Goal: Task Accomplishment & Management: Complete application form

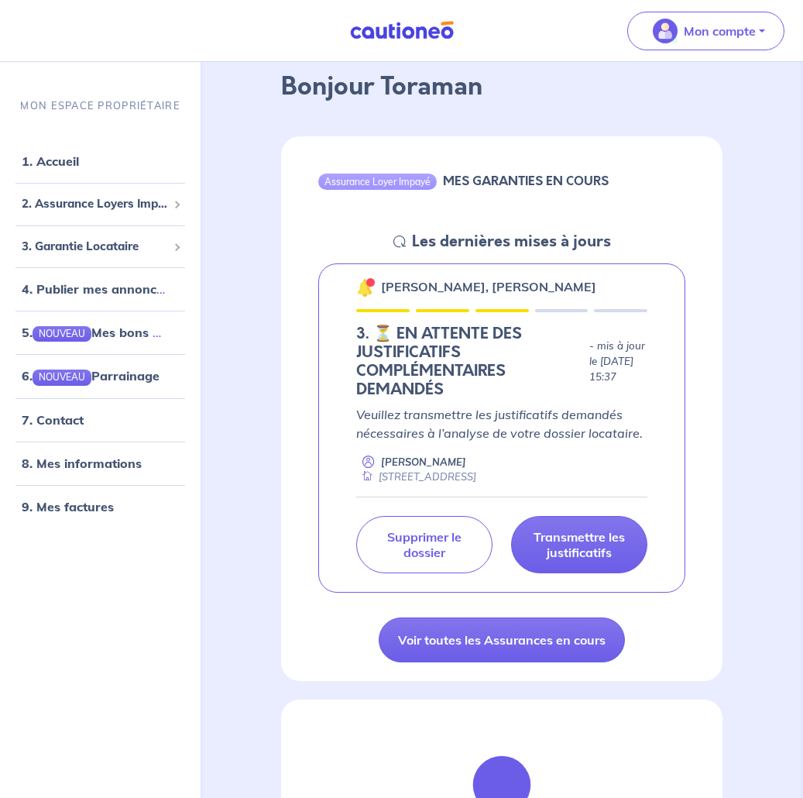
scroll to position [155, 0]
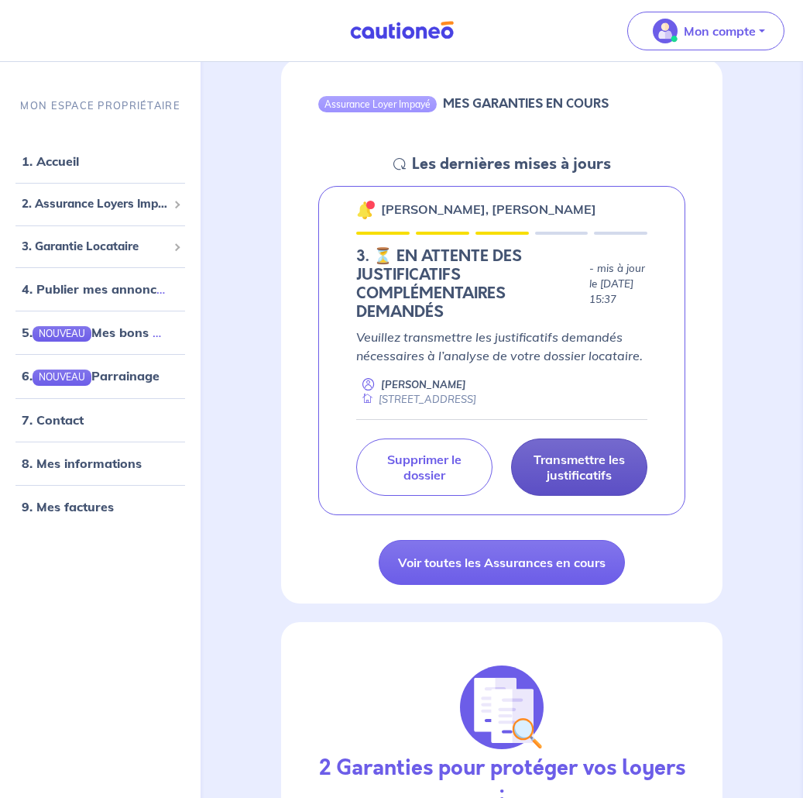
click at [568, 482] on p "Transmettre les justificatifs" at bounding box center [579, 466] width 98 height 31
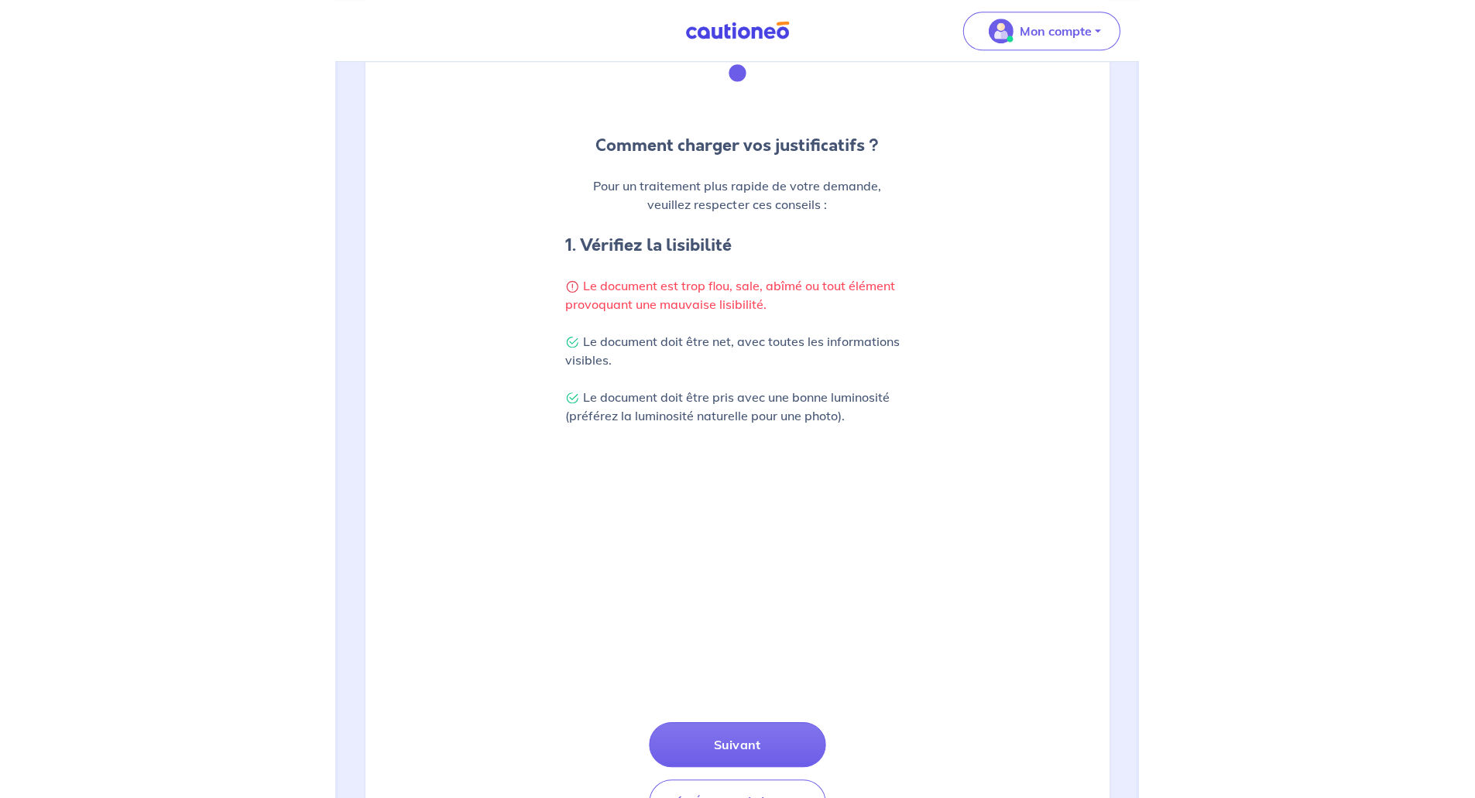
scroll to position [237, 0]
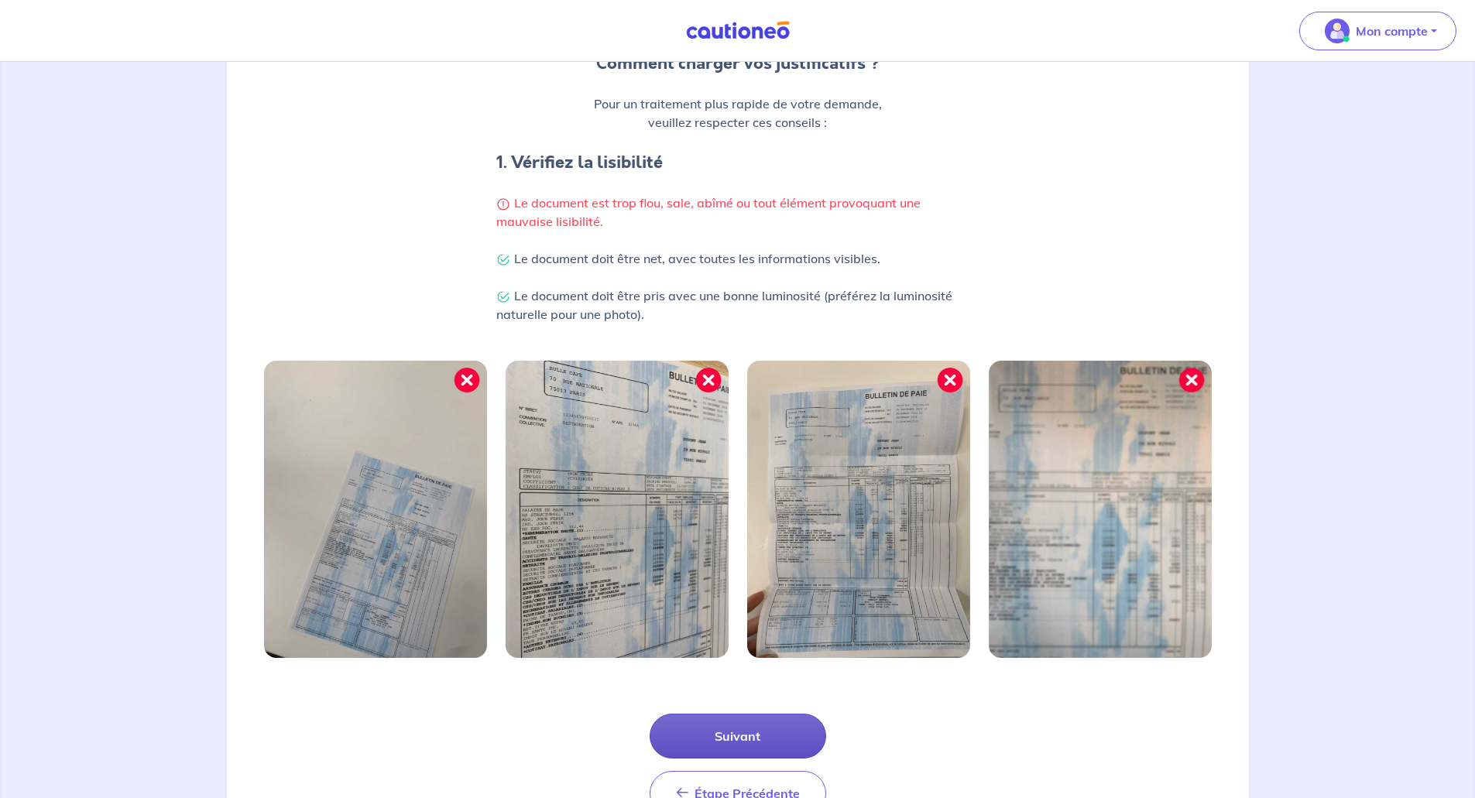
click at [737, 738] on button "Suivant" at bounding box center [738, 736] width 177 height 45
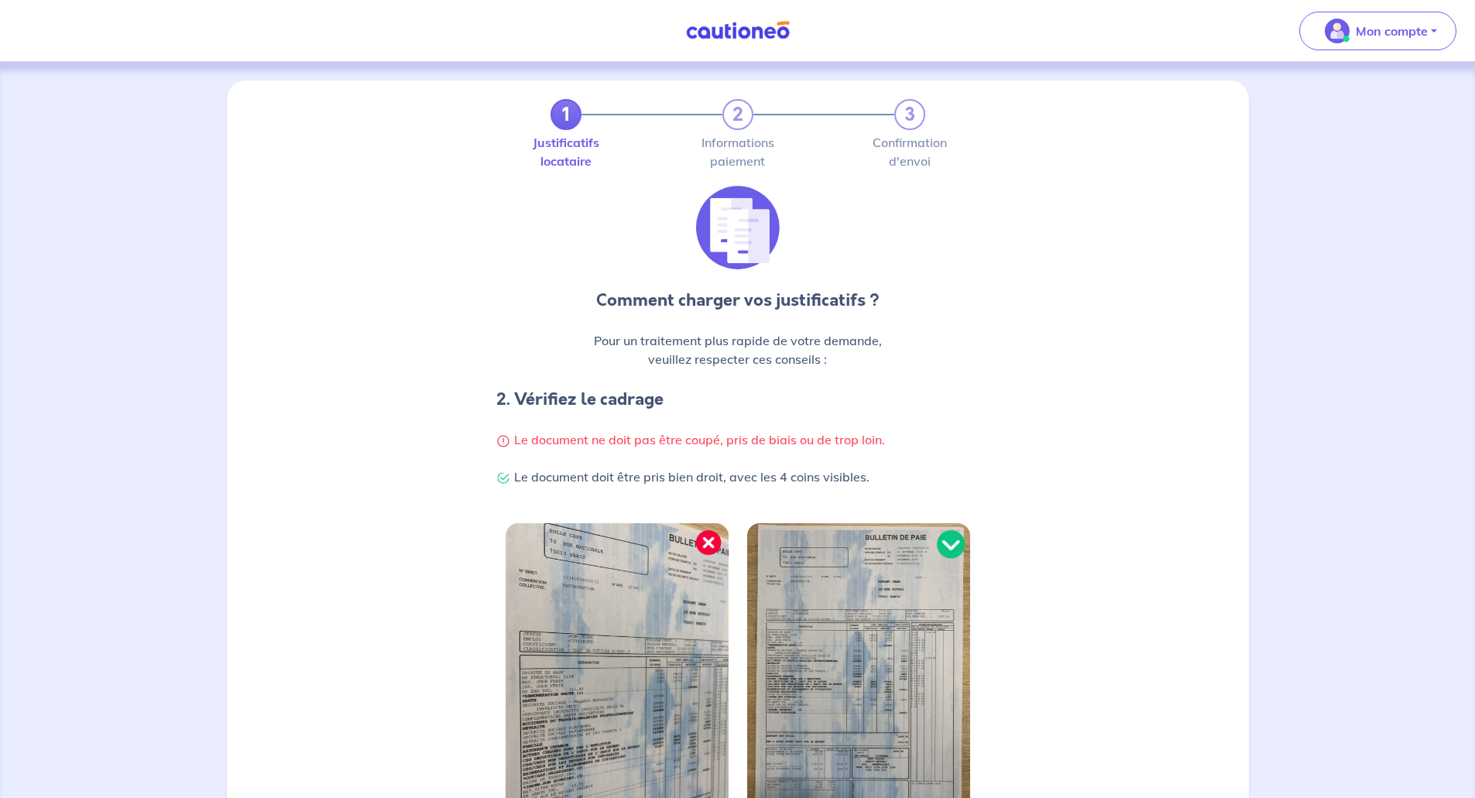
scroll to position [236, 0]
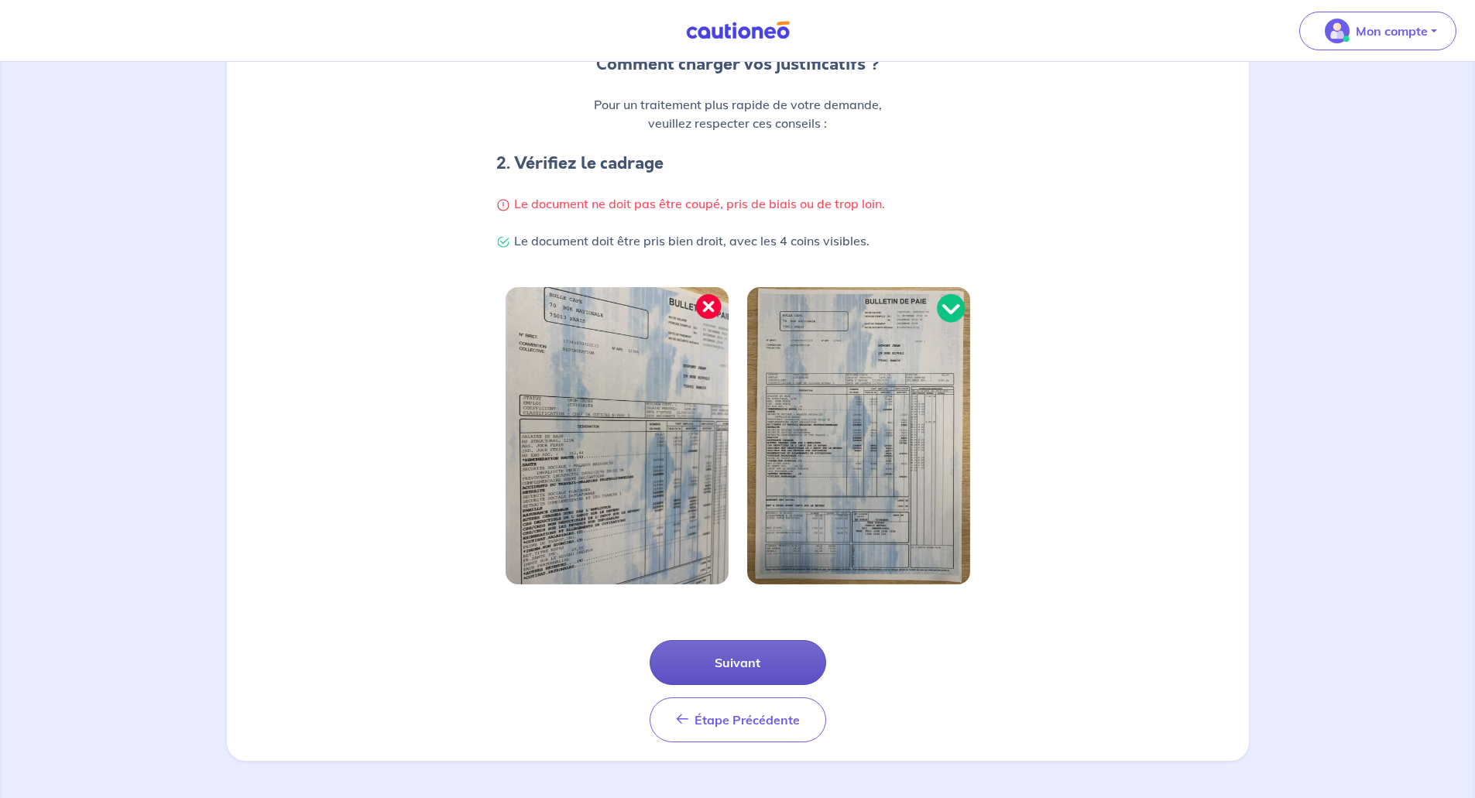
click at [760, 658] on button "Suivant" at bounding box center [738, 662] width 177 height 45
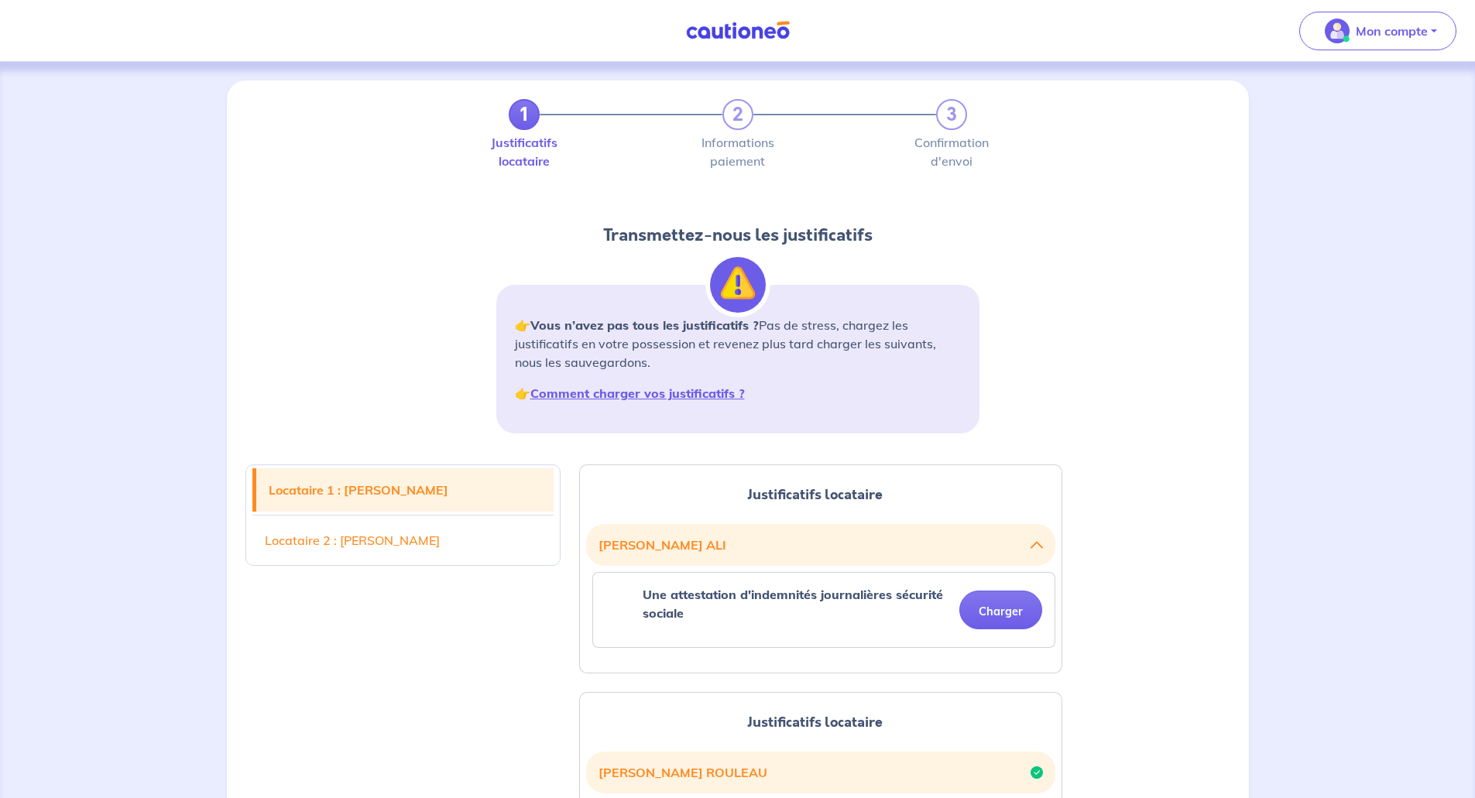
scroll to position [77, 0]
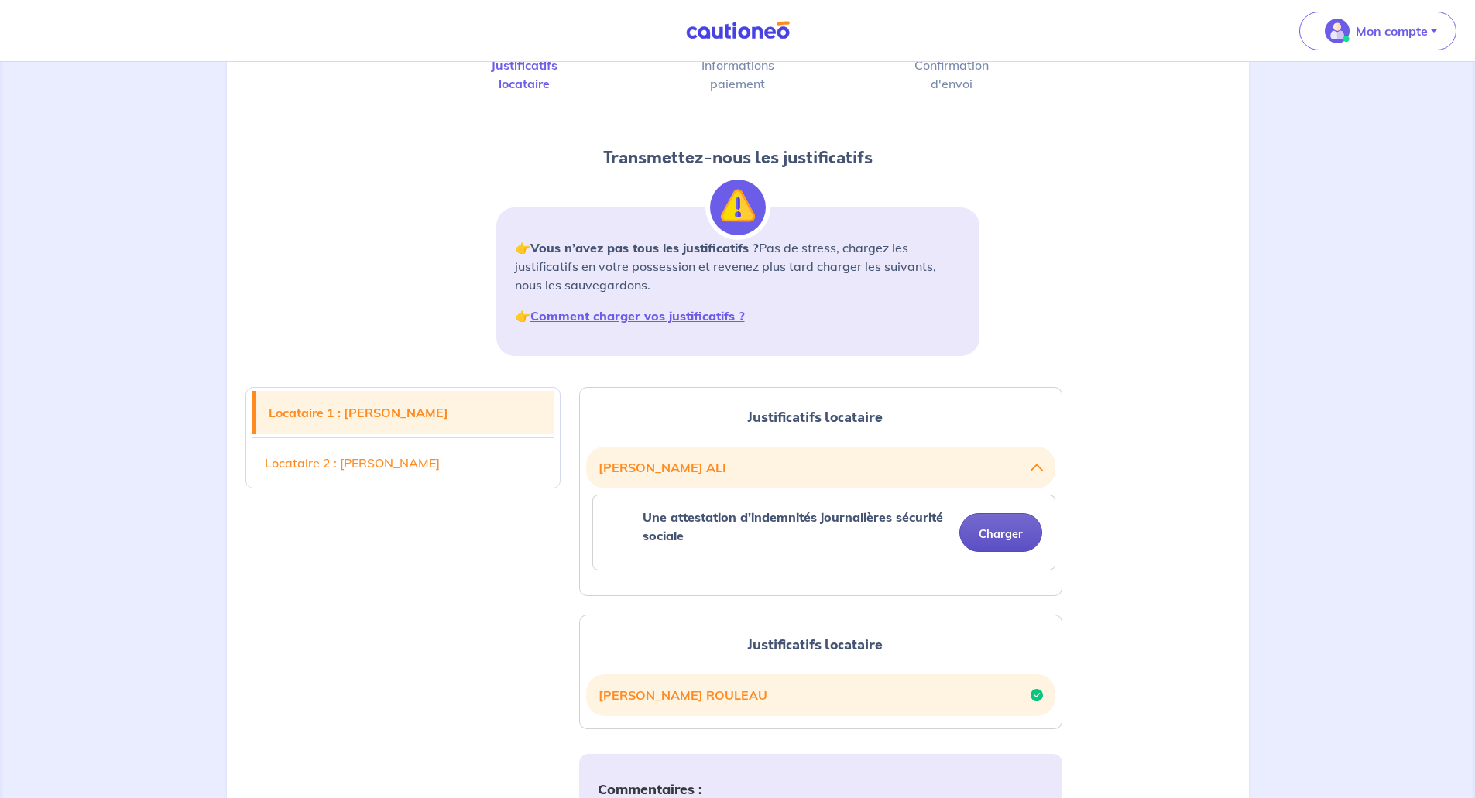
click at [814, 534] on button "Charger" at bounding box center [1000, 532] width 83 height 39
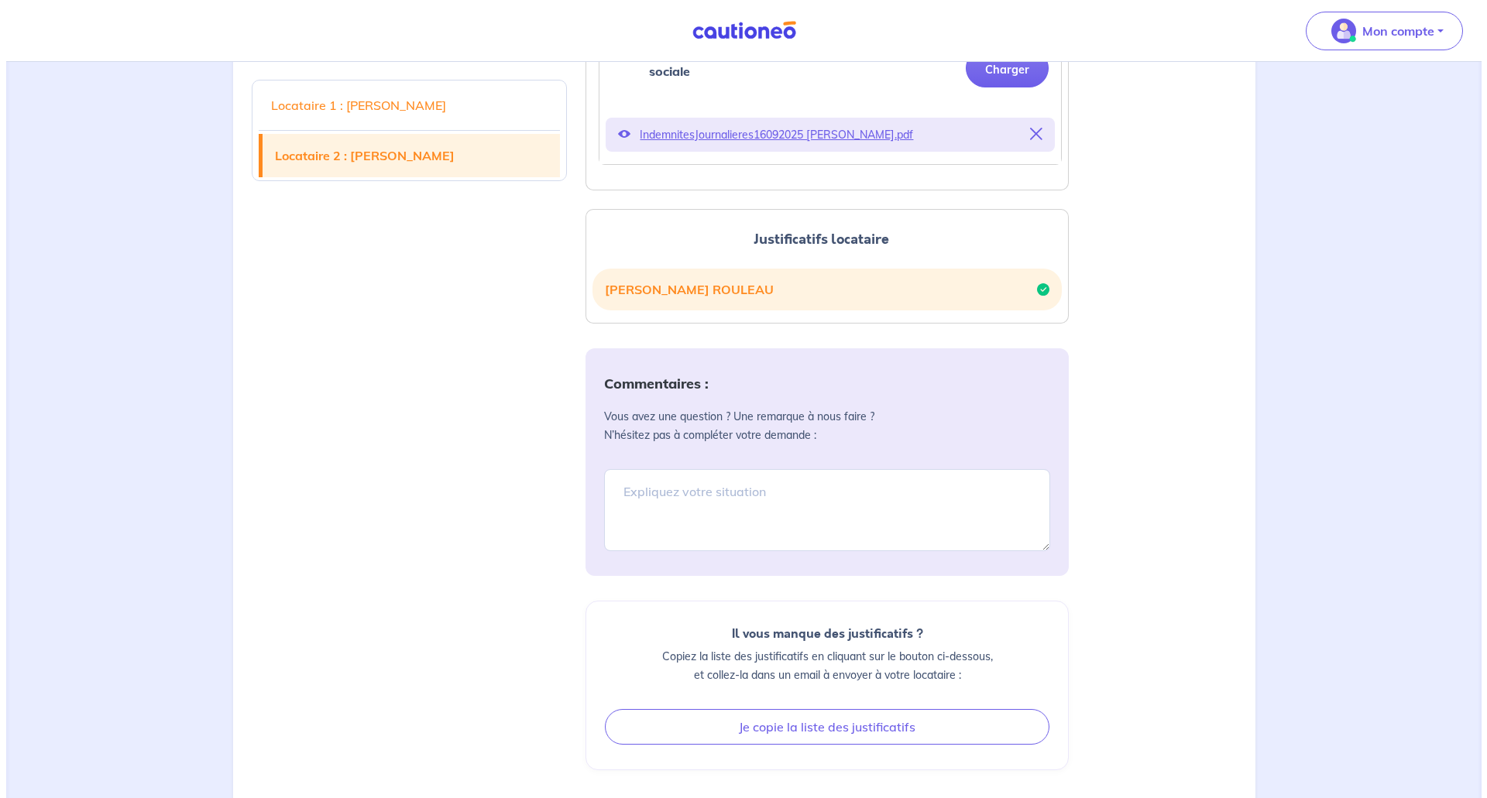
scroll to position [619, 0]
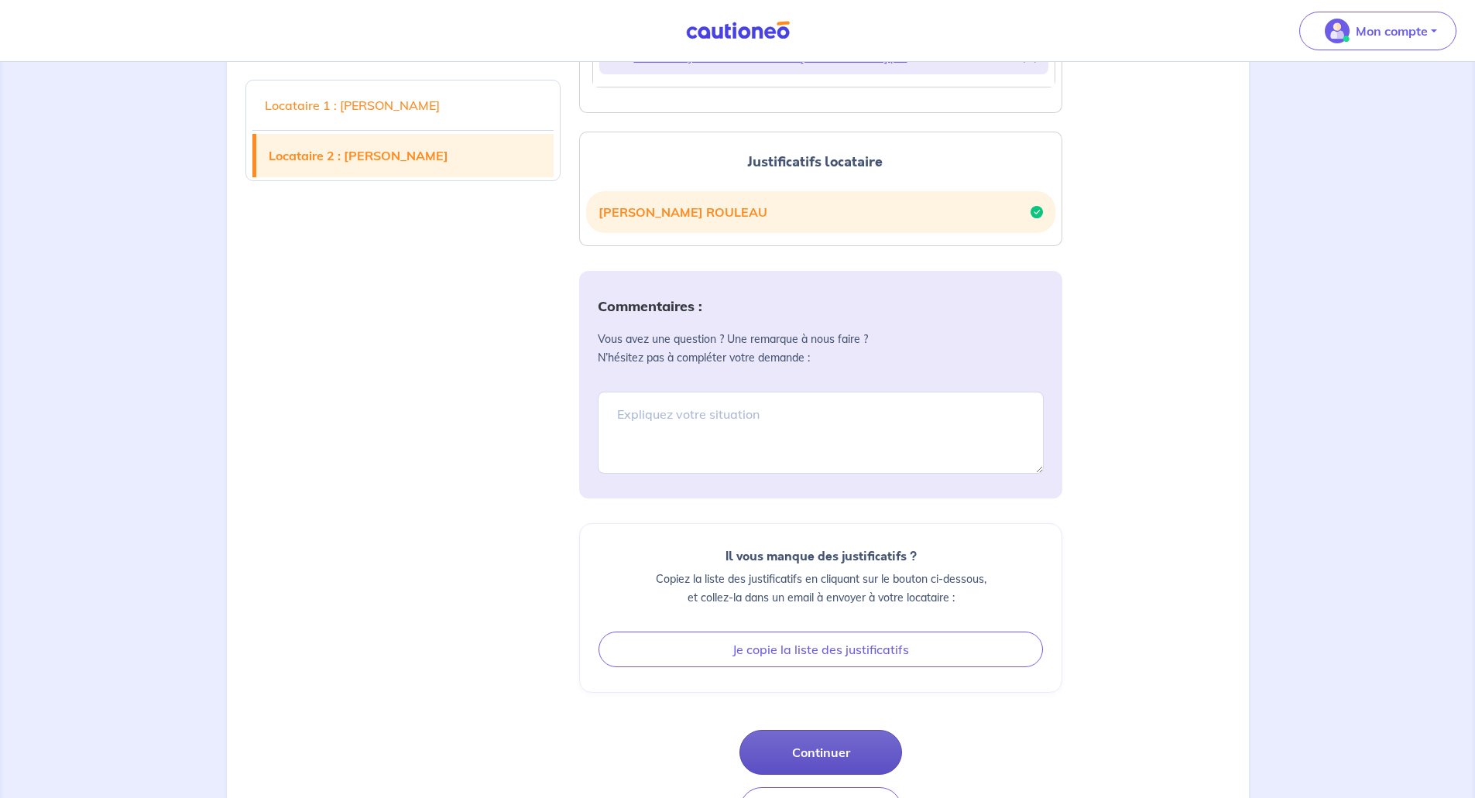
click at [814, 752] on button "Continuer" at bounding box center [820, 752] width 163 height 45
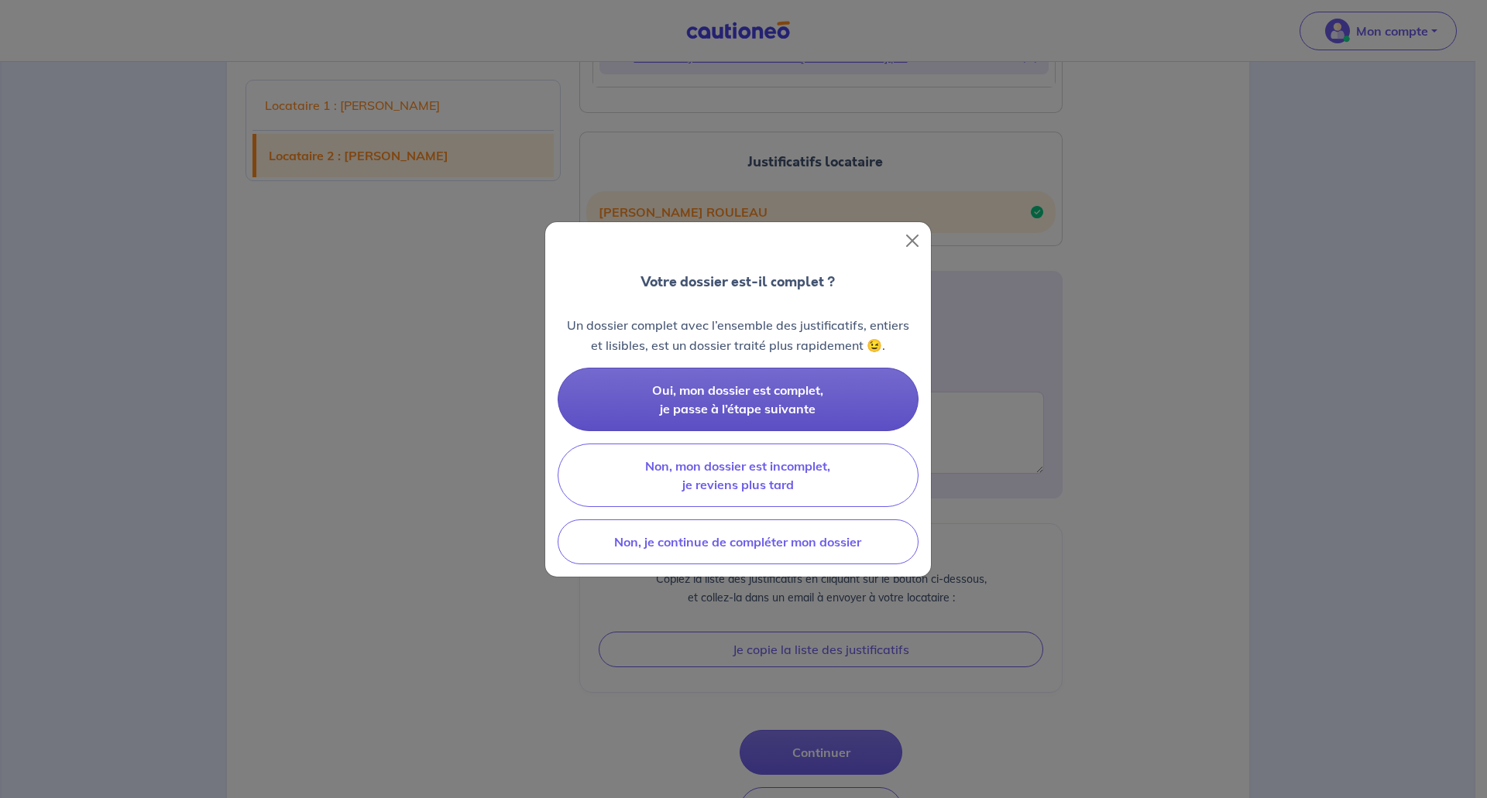
click at [777, 403] on span "Oui, mon dossier est complet, je passe à l’étape suivante" at bounding box center [737, 400] width 171 height 34
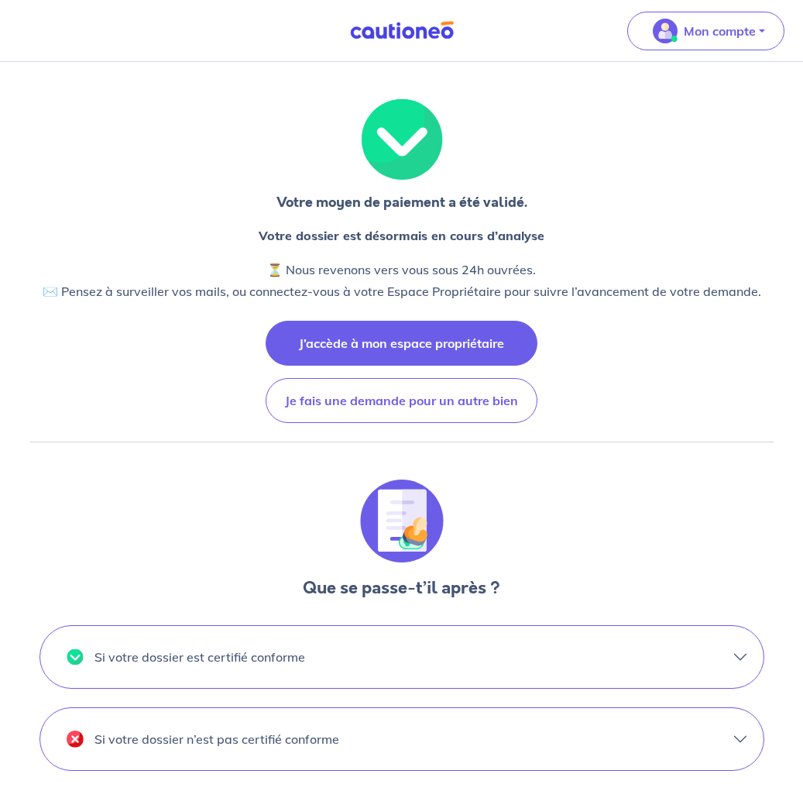
click at [482, 337] on button "J’accède à mon espace propriétaire" at bounding box center [402, 343] width 272 height 45
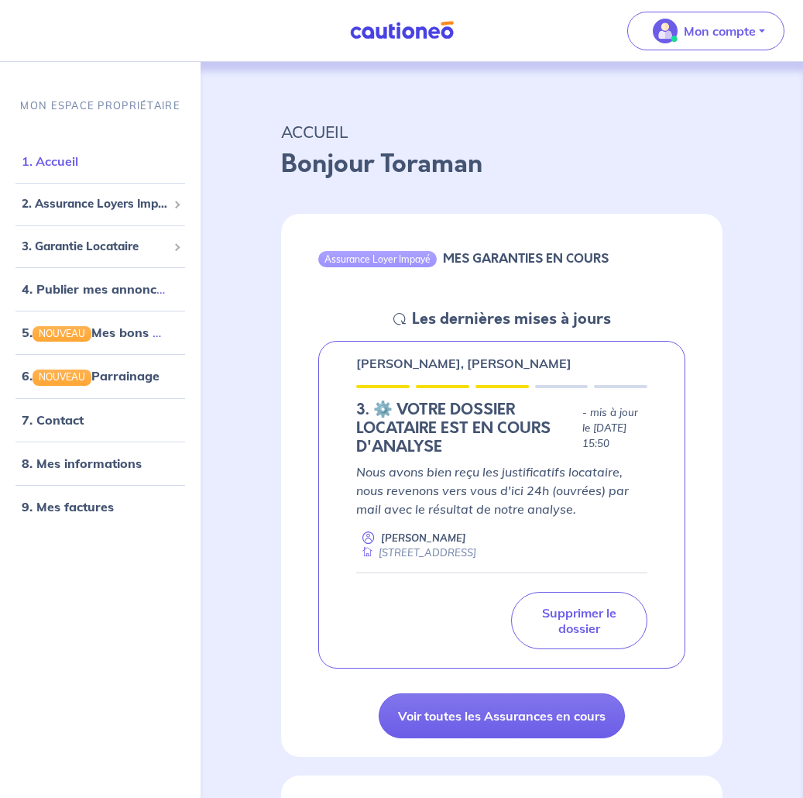
click at [71, 160] on link "1. Accueil" at bounding box center [50, 160] width 57 height 15
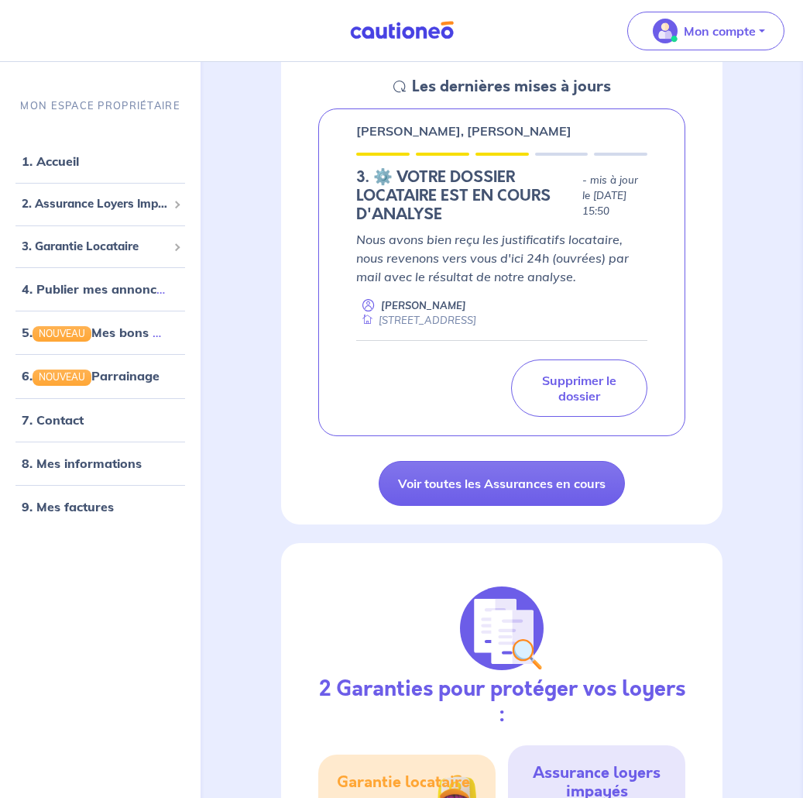
scroll to position [155, 0]
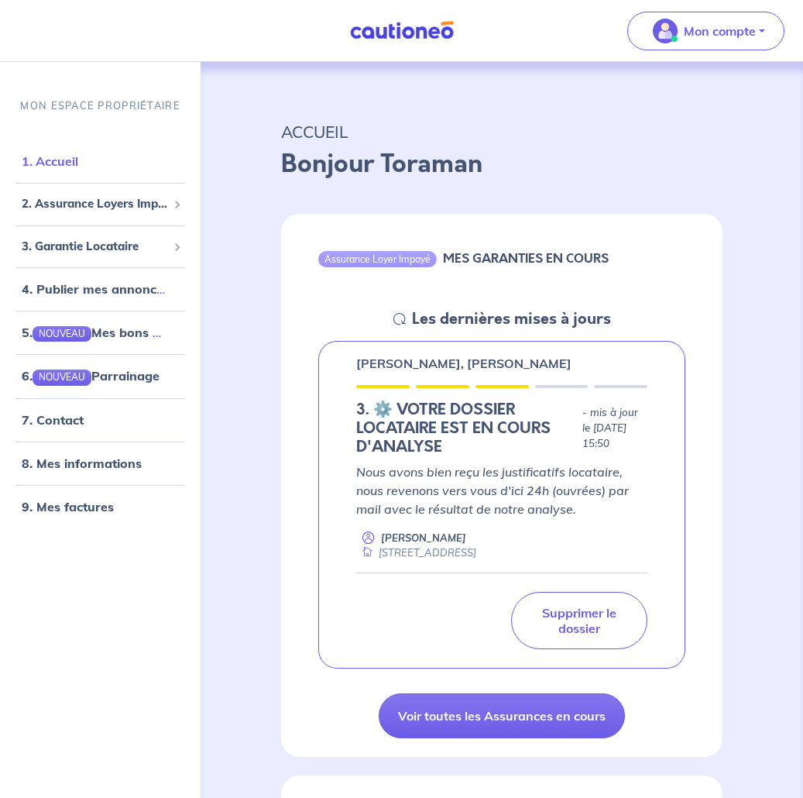
click at [51, 156] on link "1. Accueil" at bounding box center [50, 160] width 57 height 15
